Goal: Browse casually

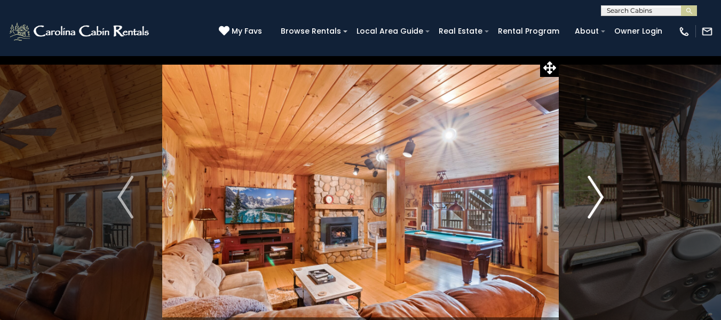
click at [597, 202] on img "Next" at bounding box center [595, 196] width 16 height 43
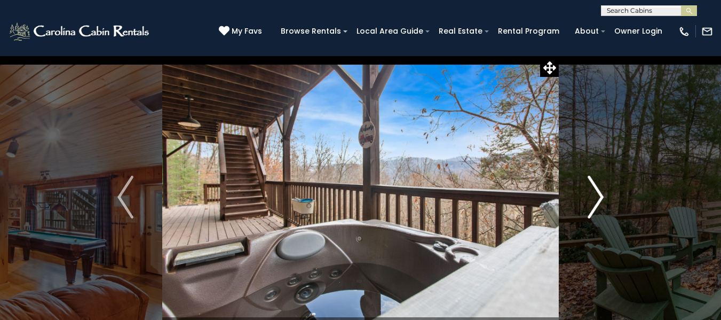
click at [597, 202] on img "Next" at bounding box center [595, 196] width 16 height 43
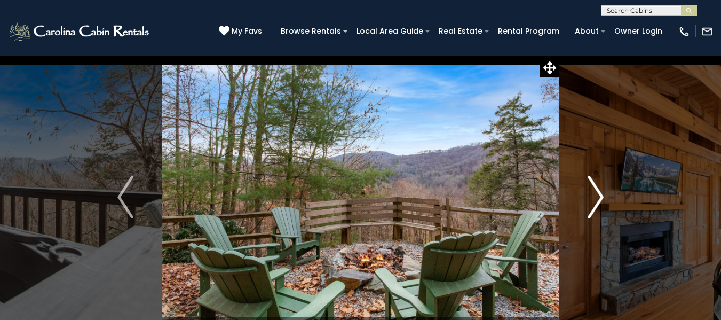
click at [597, 202] on img "Next" at bounding box center [595, 196] width 16 height 43
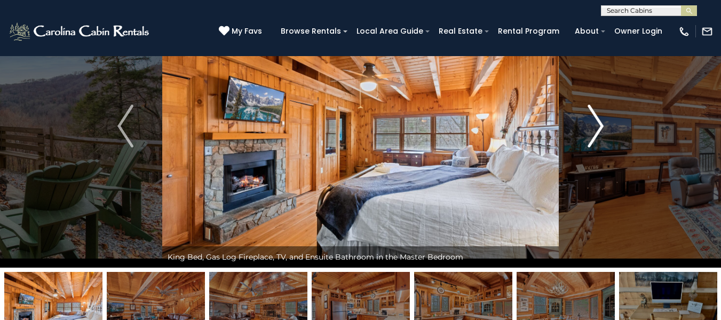
scroll to position [53, 0]
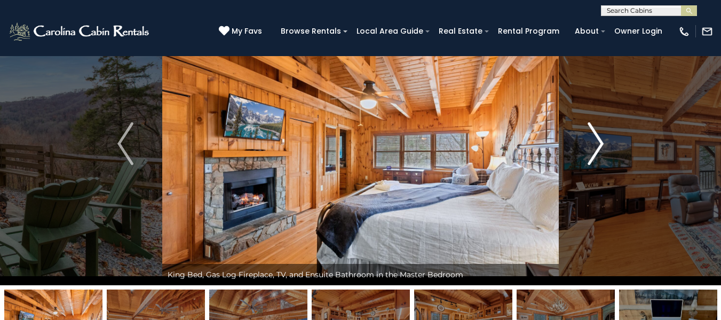
click at [598, 146] on img "Next" at bounding box center [595, 143] width 16 height 43
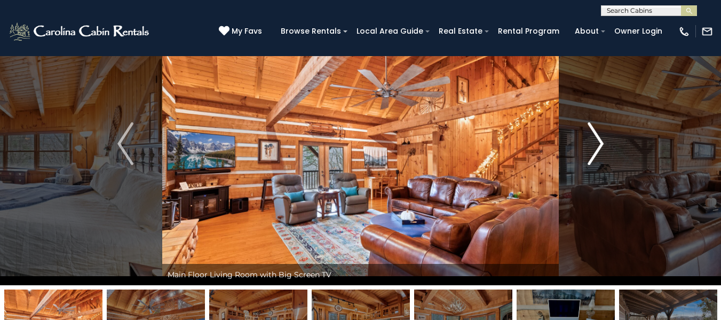
click at [596, 146] on img "Next" at bounding box center [595, 143] width 16 height 43
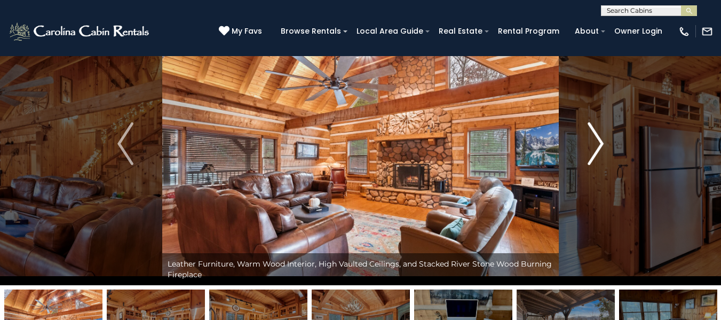
click at [596, 147] on img "Next" at bounding box center [595, 143] width 16 height 43
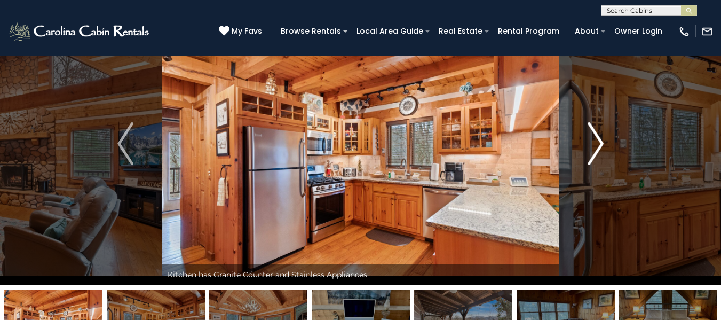
click at [594, 148] on img "Next" at bounding box center [595, 143] width 16 height 43
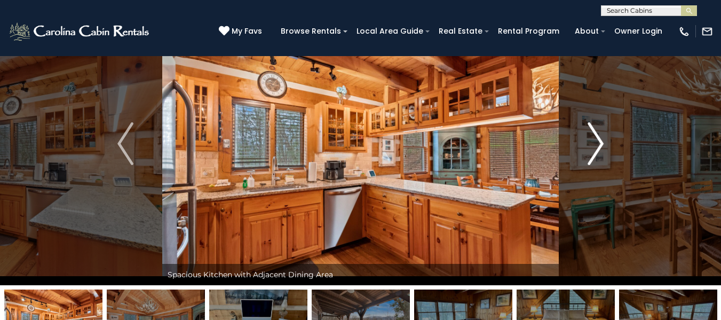
click at [594, 148] on img "Next" at bounding box center [595, 143] width 16 height 43
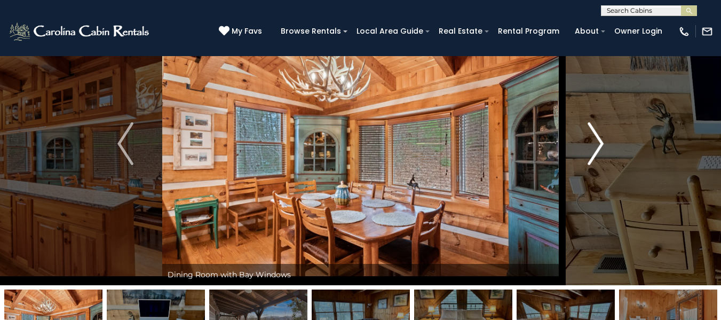
click at [594, 148] on img "Next" at bounding box center [595, 143] width 16 height 43
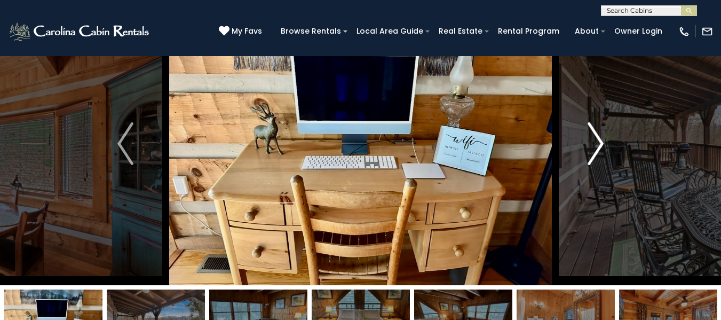
click at [594, 148] on img "Next" at bounding box center [595, 143] width 16 height 43
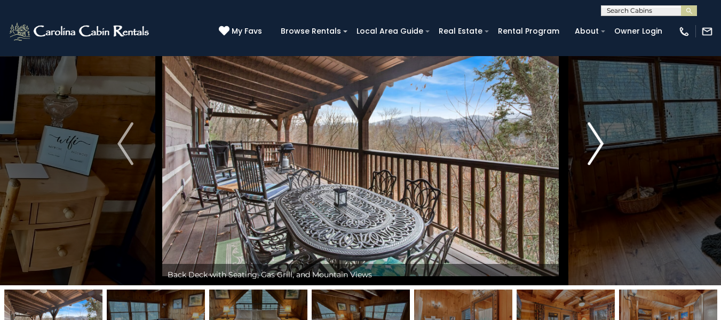
click at [594, 148] on img "Next" at bounding box center [595, 143] width 16 height 43
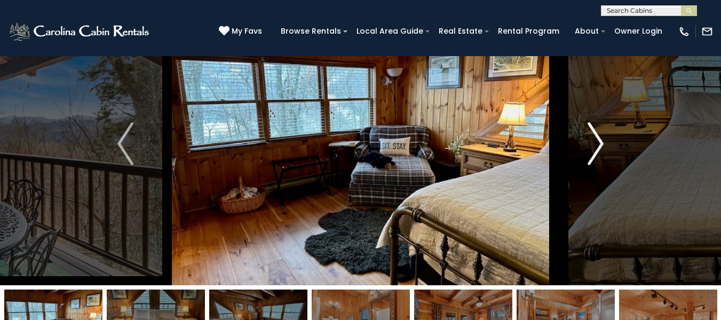
click at [594, 148] on img "Next" at bounding box center [595, 143] width 16 height 43
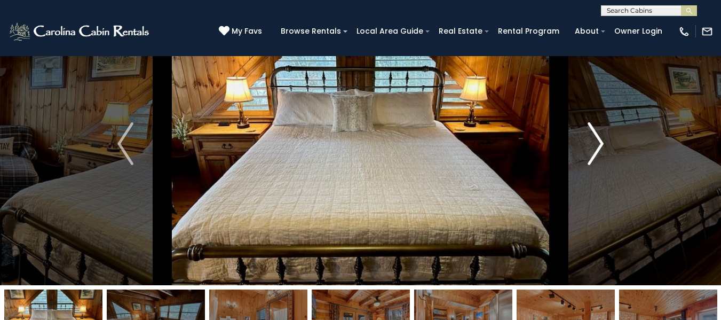
click at [596, 152] on img "Next" at bounding box center [595, 143] width 16 height 43
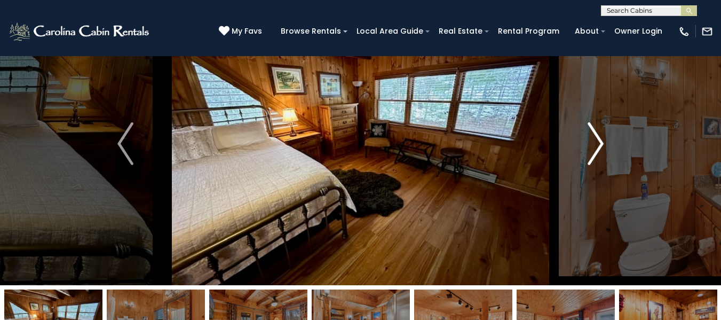
click at [596, 152] on img "Next" at bounding box center [595, 143] width 16 height 43
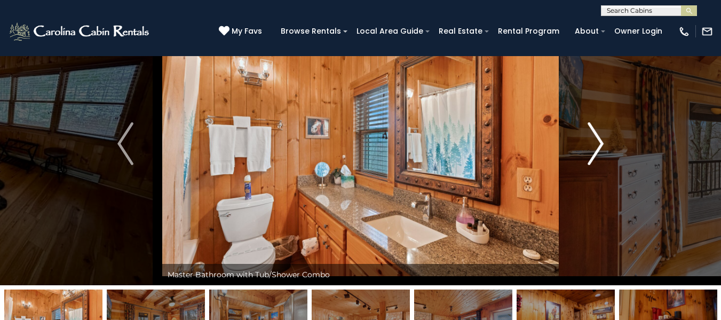
click at [596, 152] on img "Next" at bounding box center [595, 143] width 16 height 43
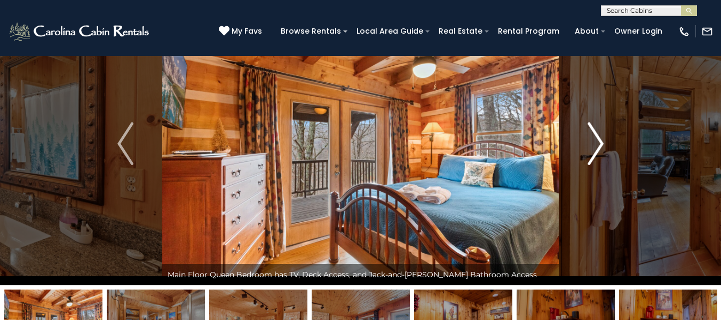
click at [593, 152] on img "Next" at bounding box center [595, 143] width 16 height 43
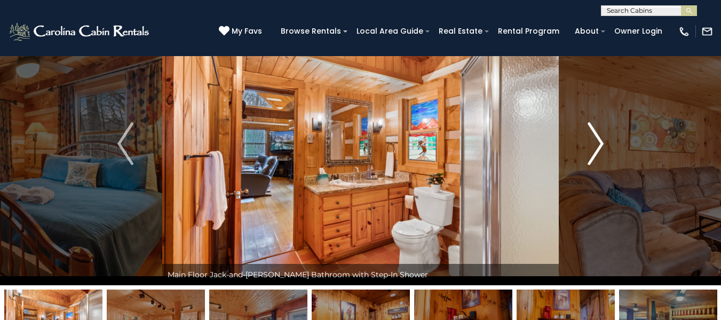
click at [593, 152] on img "Next" at bounding box center [595, 143] width 16 height 43
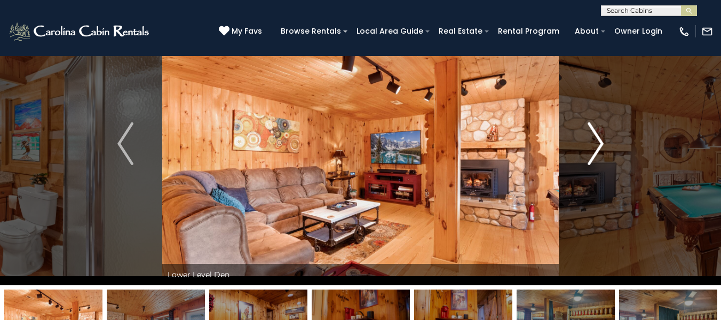
click at [593, 152] on img "Next" at bounding box center [595, 143] width 16 height 43
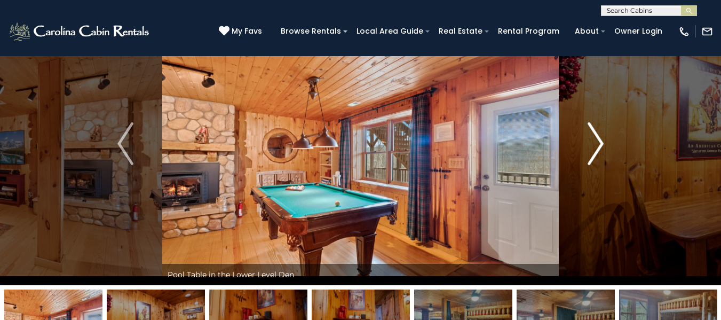
click at [593, 152] on img "Next" at bounding box center [595, 143] width 16 height 43
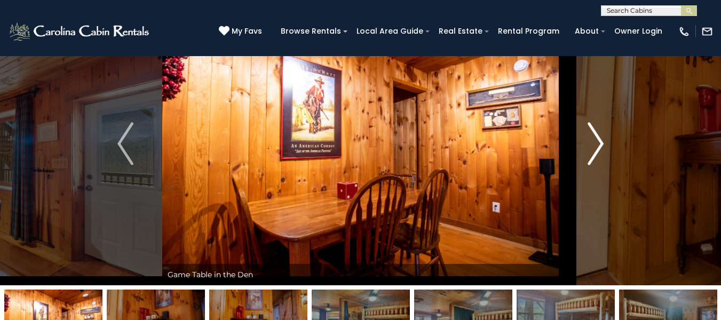
click at [593, 152] on img "Next" at bounding box center [595, 143] width 16 height 43
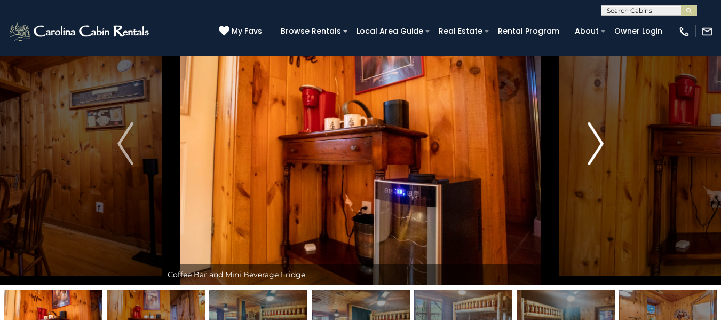
click at [593, 152] on img "Next" at bounding box center [595, 143] width 16 height 43
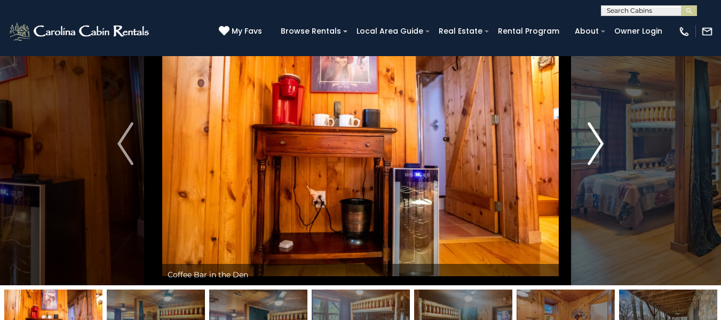
click at [593, 152] on img "Next" at bounding box center [595, 143] width 16 height 43
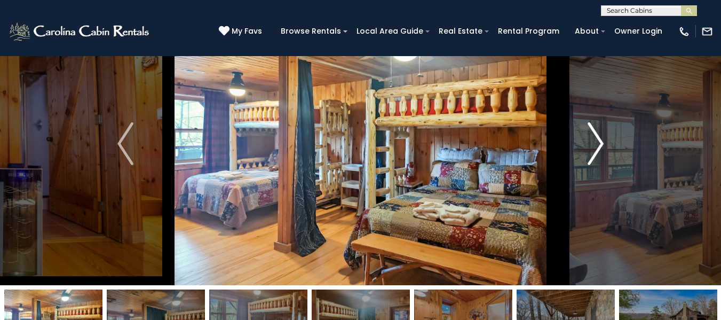
click at [596, 150] on img "Next" at bounding box center [595, 143] width 16 height 43
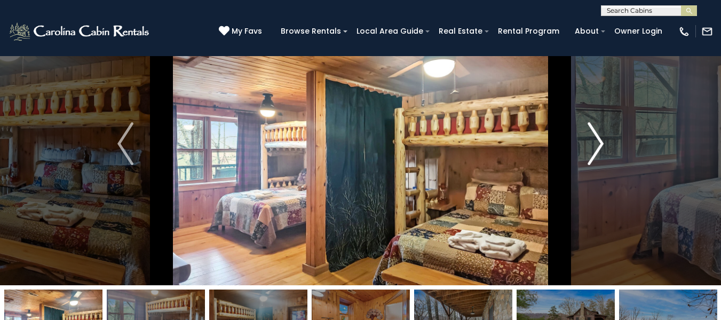
click at [596, 150] on img "Next" at bounding box center [595, 143] width 16 height 43
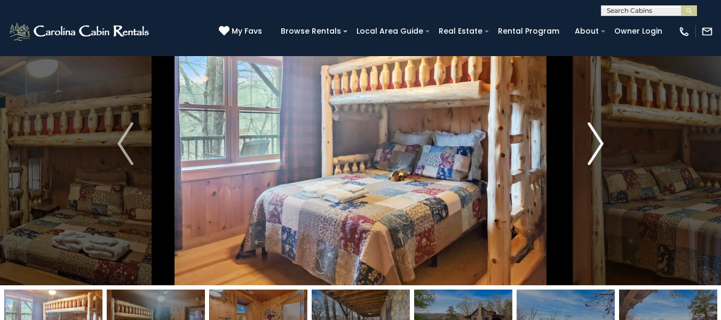
click at [596, 150] on img "Next" at bounding box center [595, 143] width 16 height 43
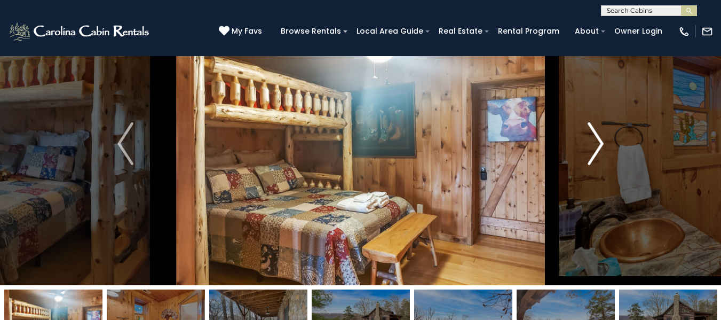
click at [596, 150] on img "Next" at bounding box center [595, 143] width 16 height 43
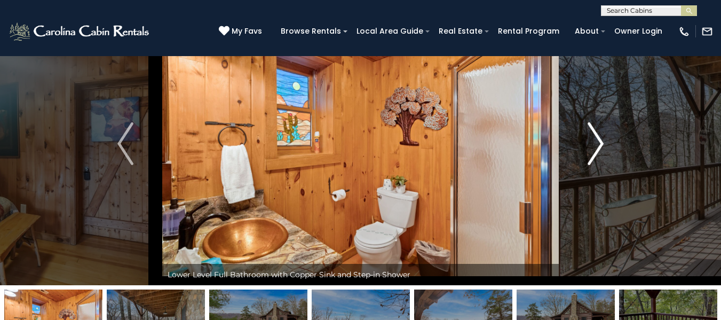
click at [596, 150] on img "Next" at bounding box center [595, 143] width 16 height 43
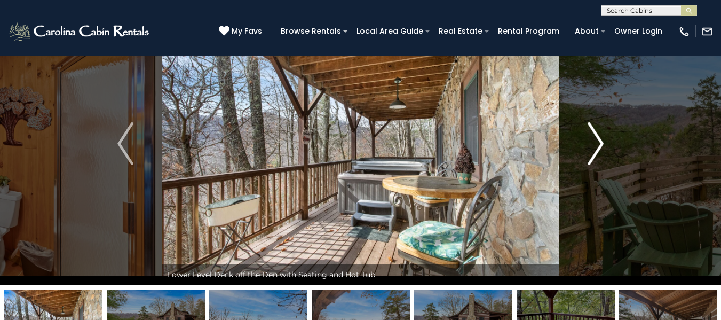
click at [596, 150] on img "Next" at bounding box center [595, 143] width 16 height 43
